Goal: Information Seeking & Learning: Learn about a topic

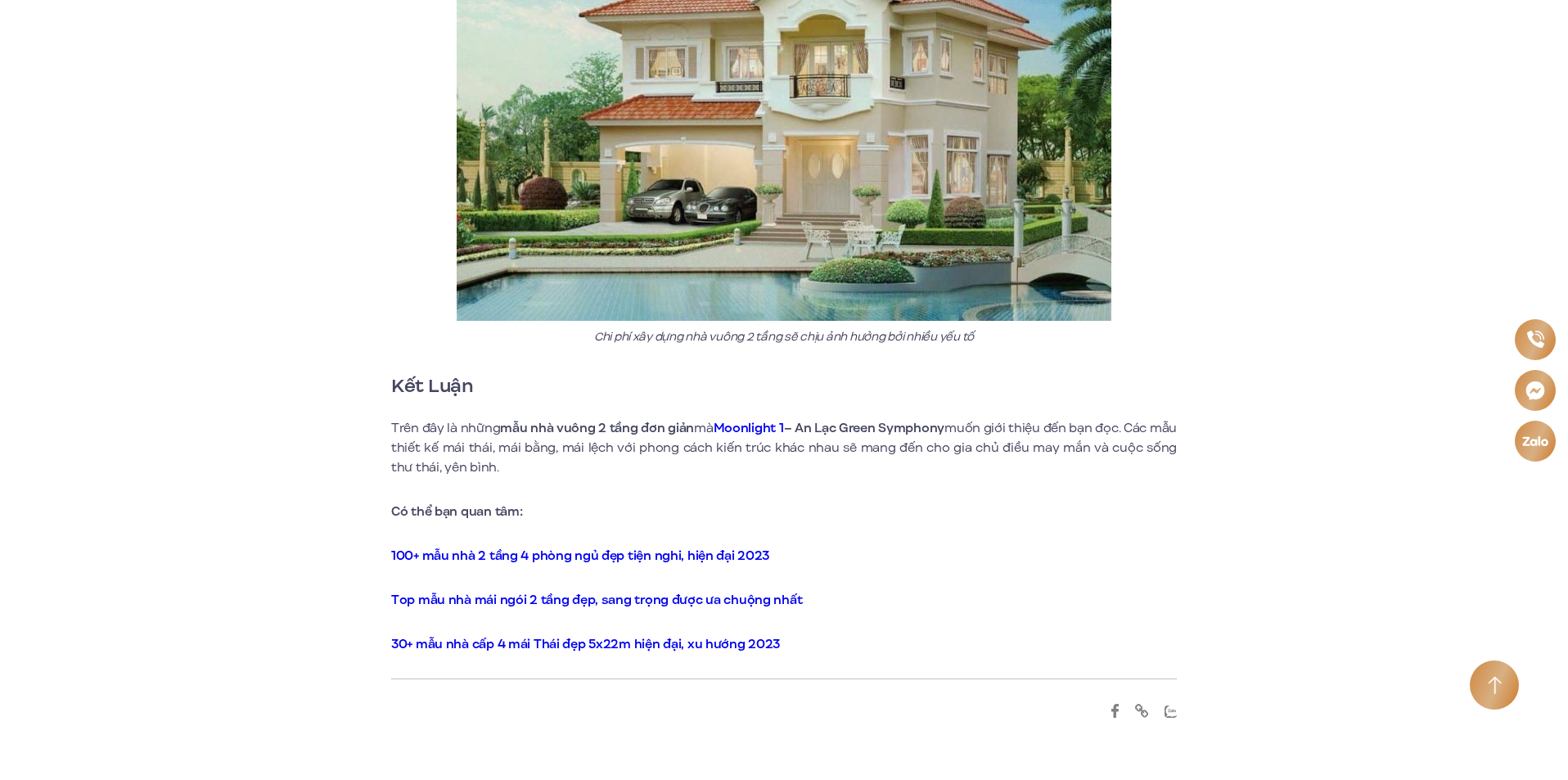
scroll to position [12028, 0]
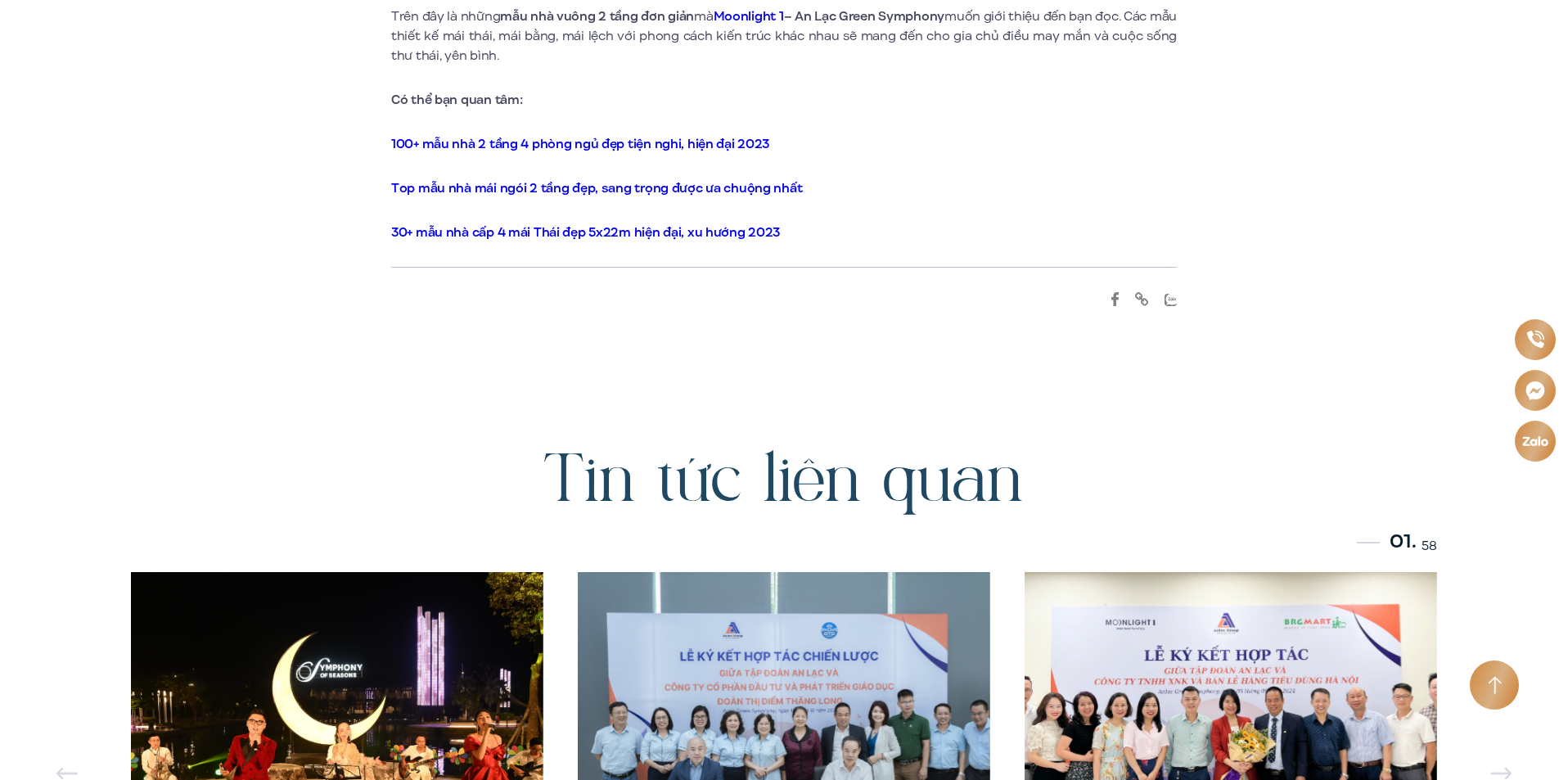
click at [587, 179] on strong "Top mẫu nhà mái ngói 2 tầng đẹp, sang trọng được ưa chuộng nhất" at bounding box center [596, 188] width 411 height 18
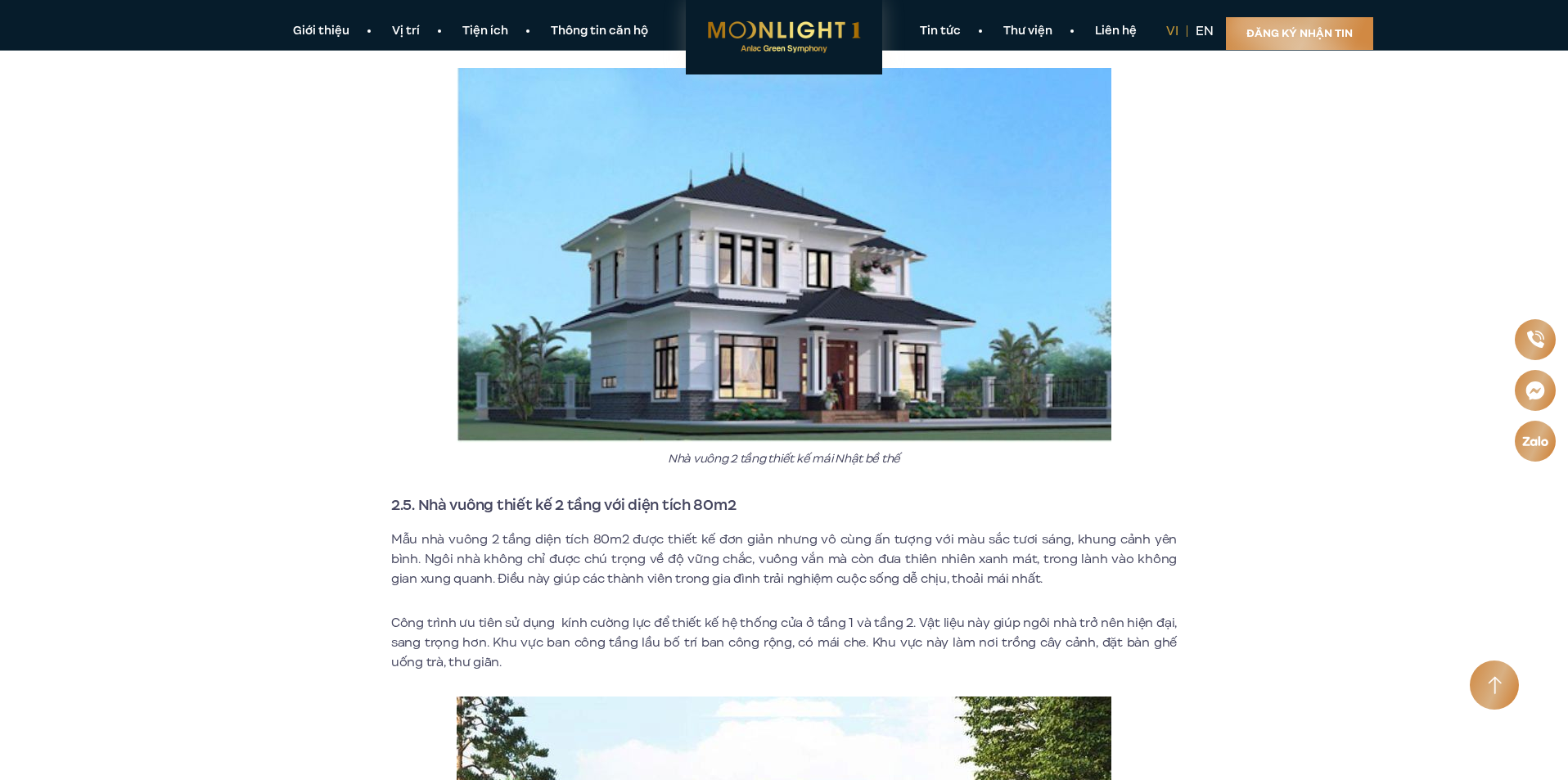
scroll to position [4255, 0]
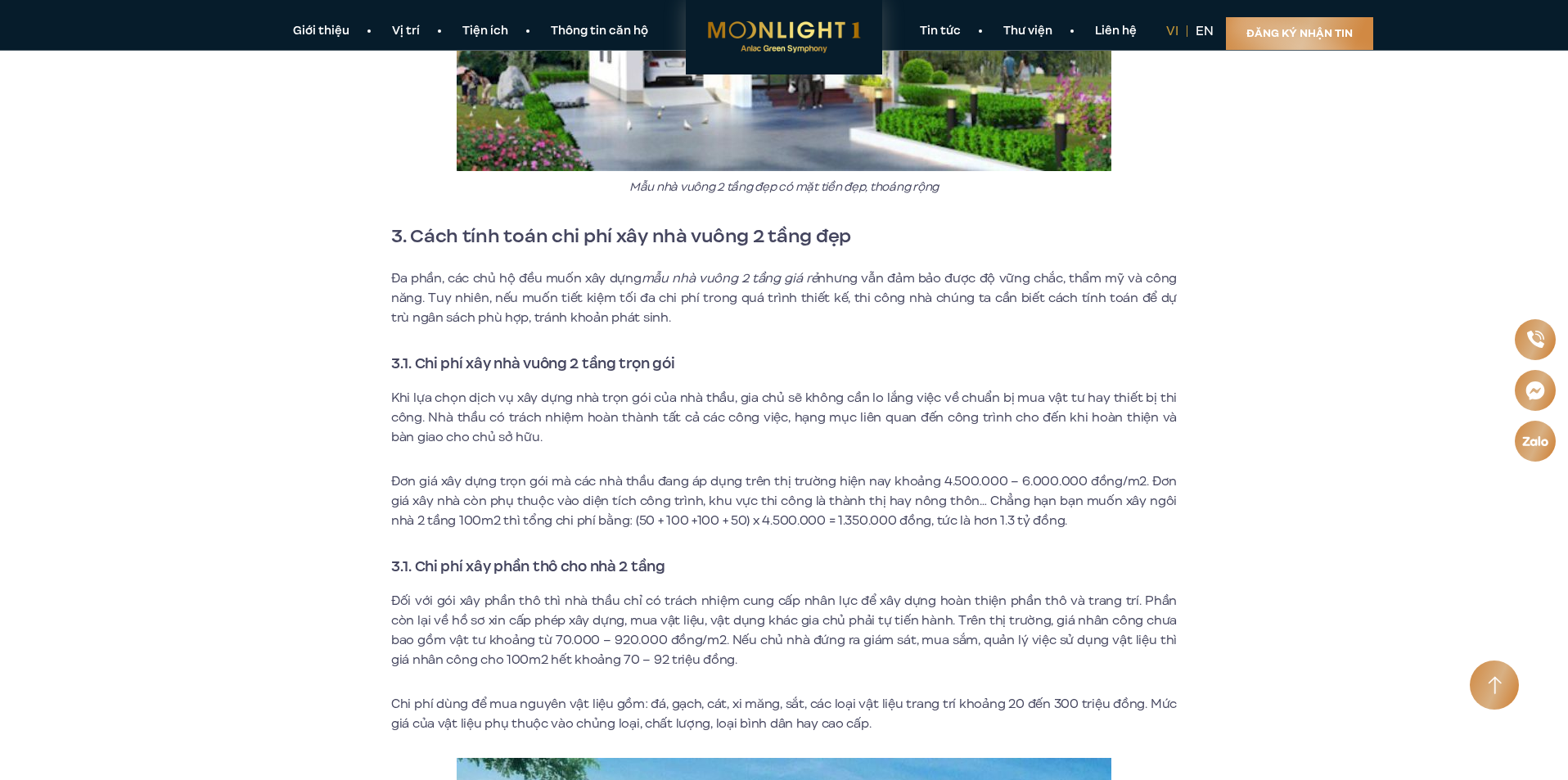
scroll to position [10719, 0]
